Goal: Navigation & Orientation: Understand site structure

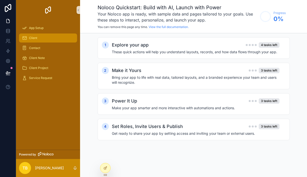
click at [25, 39] on icon "scrollable content" at bounding box center [24, 38] width 5 height 5
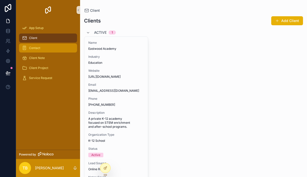
click at [29, 47] on span "Contact" at bounding box center [34, 48] width 11 height 4
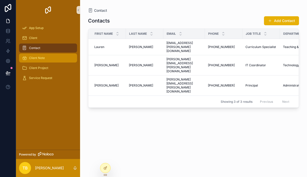
click at [32, 58] on span "Client Note" at bounding box center [37, 58] width 16 height 4
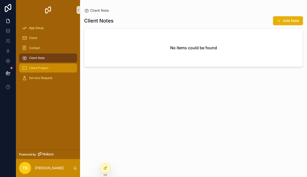
click at [33, 68] on span "Client Project" at bounding box center [38, 68] width 19 height 4
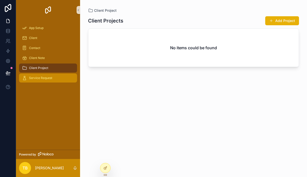
click at [37, 77] on span "Service Request" at bounding box center [40, 78] width 23 height 4
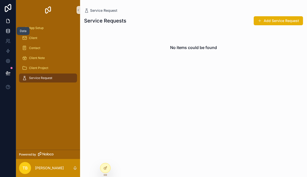
click at [5, 36] on link at bounding box center [8, 31] width 16 height 10
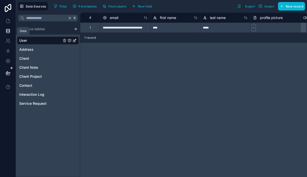
click at [8, 30] on icon at bounding box center [8, 31] width 5 height 5
